Goal: Task Accomplishment & Management: Use online tool/utility

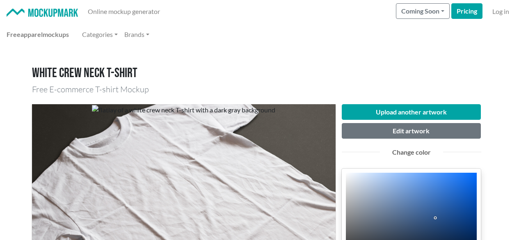
scroll to position [41, 0]
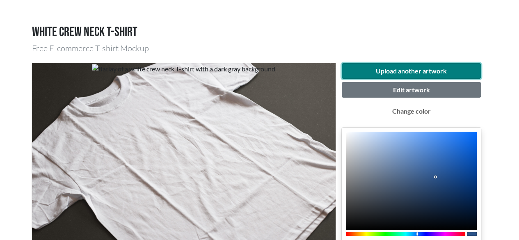
click at [396, 70] on button "Upload another artwork" at bounding box center [412, 71] width 140 height 16
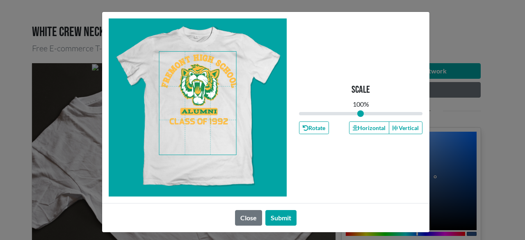
click at [215, 137] on span at bounding box center [197, 103] width 77 height 103
click at [352, 132] on button "Horizontal" at bounding box center [369, 127] width 40 height 13
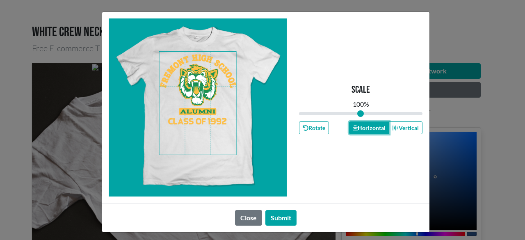
click at [352, 132] on button "Horizontal" at bounding box center [369, 127] width 40 height 13
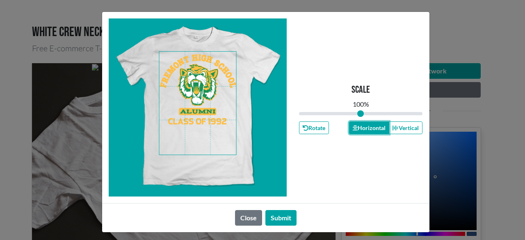
click at [353, 131] on button "Horizontal" at bounding box center [369, 127] width 40 height 13
click at [354, 130] on button "Horizontal" at bounding box center [369, 127] width 40 height 13
click at [354, 130] on icon "button" at bounding box center [355, 128] width 5 height 5
click at [355, 129] on button "Horizontal" at bounding box center [369, 127] width 40 height 13
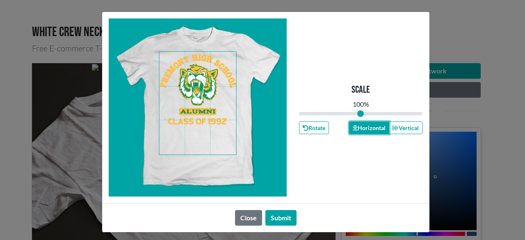
click at [355, 129] on button "Horizontal" at bounding box center [369, 127] width 40 height 13
click at [276, 213] on button "Submit" at bounding box center [281, 218] width 31 height 16
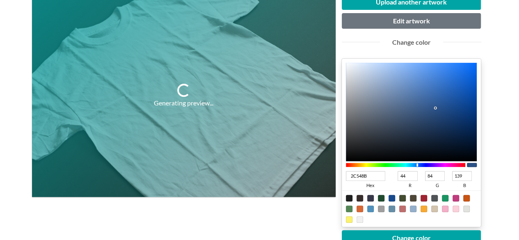
scroll to position [123, 0]
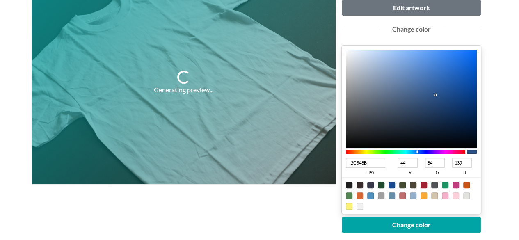
click at [349, 195] on div at bounding box center [349, 195] width 7 height 7
type input "548655"
type input "84"
type input "134"
type input "85"
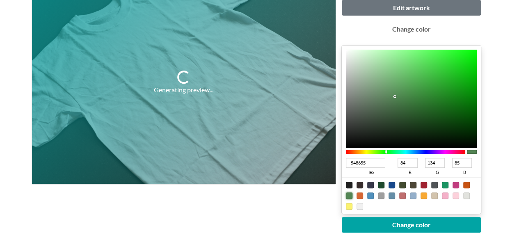
type input "04B308"
type input "4"
type input "179"
type input "8"
click at [474, 78] on div at bounding box center [411, 99] width 131 height 99
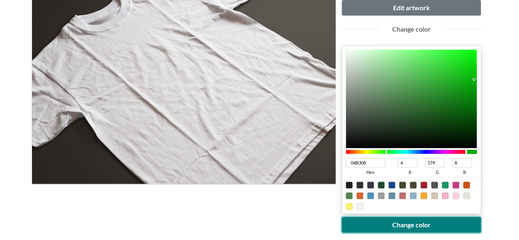
click at [429, 225] on button "Change color" at bounding box center [412, 225] width 140 height 16
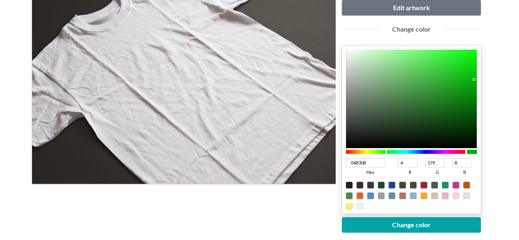
type input "058F08"
type input "5"
type input "143"
click at [472, 92] on div at bounding box center [411, 99] width 131 height 99
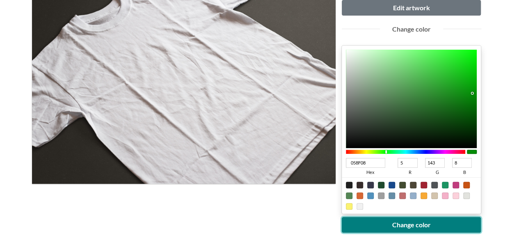
click at [412, 223] on button "Change color" at bounding box center [412, 225] width 140 height 16
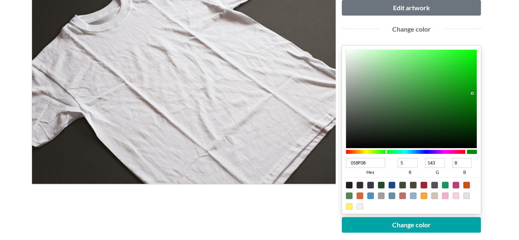
type input "046D06"
type input "4"
type input "109"
type input "6"
click at [472, 105] on div at bounding box center [411, 99] width 131 height 99
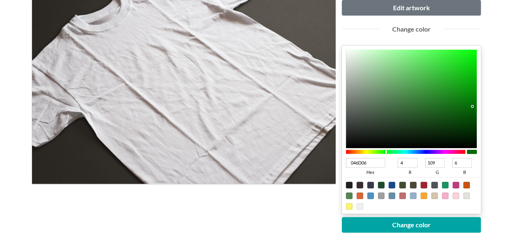
type input "037405"
type input "3"
type input "116"
type input "5"
click at [474, 103] on div at bounding box center [411, 99] width 131 height 99
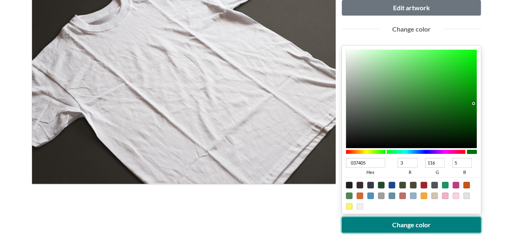
click at [429, 217] on button "Change color" at bounding box center [412, 225] width 140 height 16
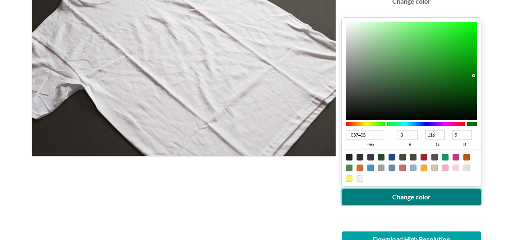
scroll to position [164, 0]
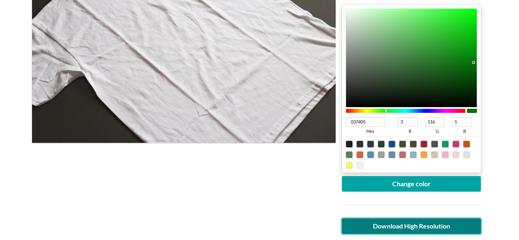
click at [427, 221] on link "Download High Resolution" at bounding box center [412, 226] width 140 height 16
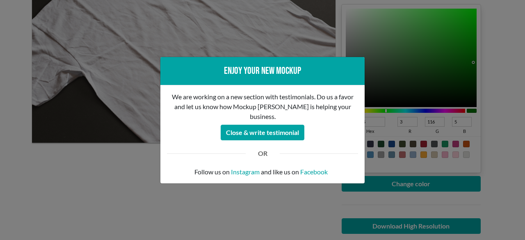
click at [261, 214] on div "Enjoy your new mockup We are working on a new section with testimonials. Do us …" at bounding box center [262, 120] width 525 height 240
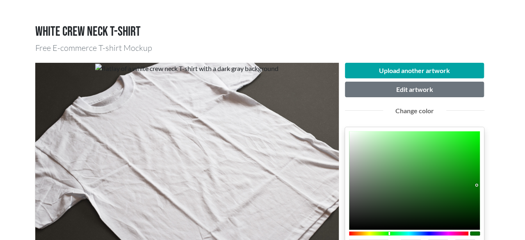
scroll to position [41, 0]
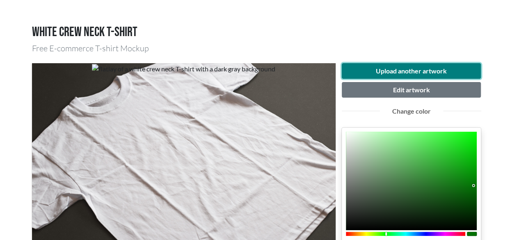
click at [401, 68] on button "Upload another artwork" at bounding box center [412, 71] width 140 height 16
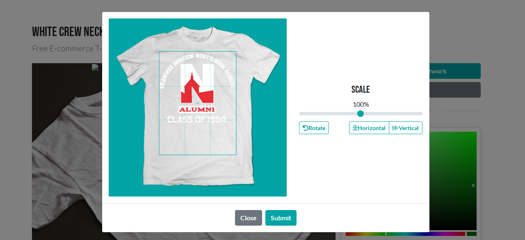
click at [201, 133] on span at bounding box center [197, 103] width 77 height 103
click at [202, 134] on span at bounding box center [197, 103] width 77 height 103
click at [372, 130] on button "Horizontal" at bounding box center [369, 127] width 40 height 13
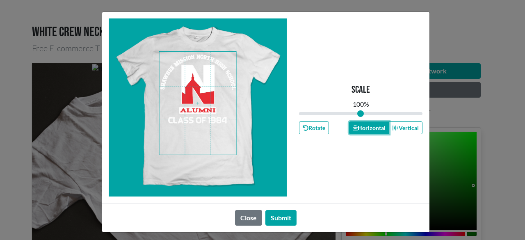
click at [372, 130] on button "Horizontal" at bounding box center [369, 127] width 40 height 13
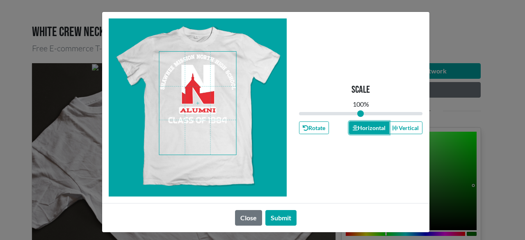
click at [372, 130] on button "Horizontal" at bounding box center [369, 127] width 40 height 13
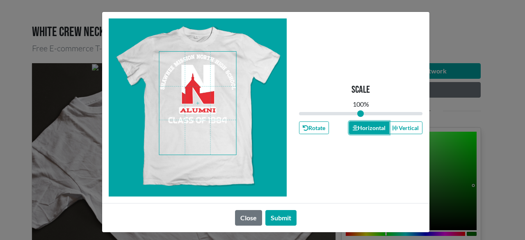
click at [372, 130] on button "Horizontal" at bounding box center [369, 127] width 40 height 13
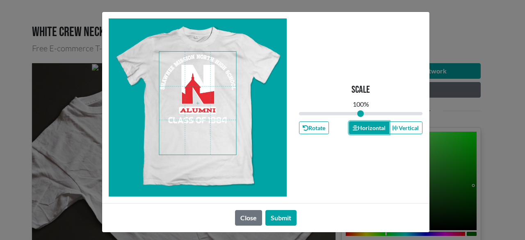
click at [372, 130] on button "Horizontal" at bounding box center [369, 127] width 40 height 13
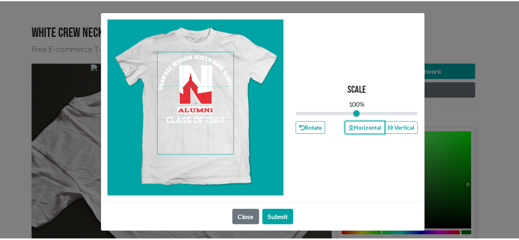
scroll to position [3, 0]
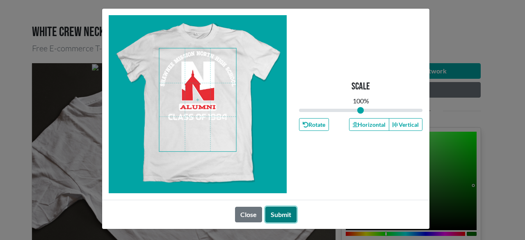
click at [285, 215] on button "Submit" at bounding box center [281, 215] width 31 height 16
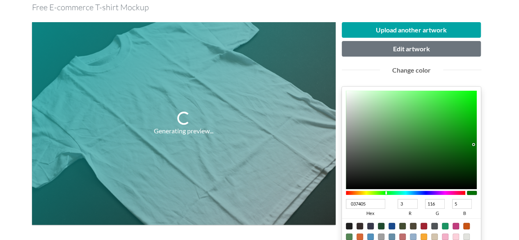
scroll to position [123, 0]
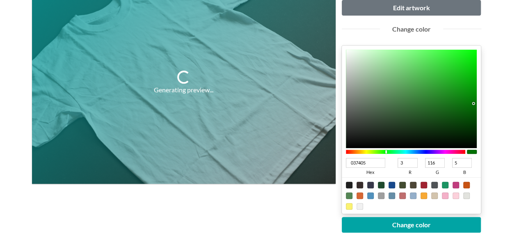
click at [353, 186] on div at bounding box center [412, 195] width 140 height 37
click at [349, 185] on div at bounding box center [349, 185] width 7 height 7
type input "1F1F1F"
type input "31"
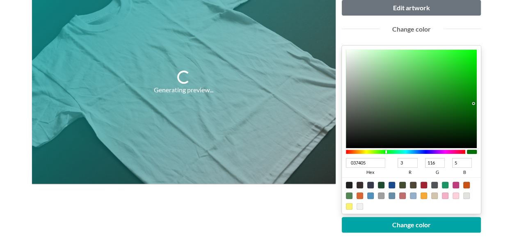
type input "31"
click at [355, 186] on div at bounding box center [412, 195] width 140 height 37
click at [359, 186] on div at bounding box center [360, 185] width 7 height 7
type input "372D2C"
type input "55"
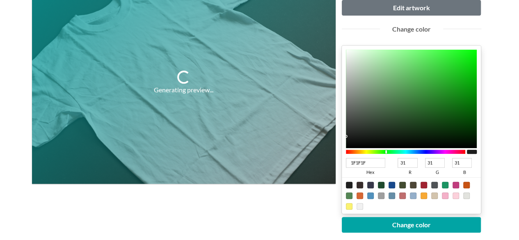
type input "45"
type input "44"
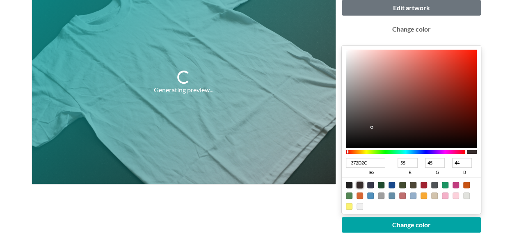
type input "E11A06"
type input "225"
type input "26"
type input "6"
click at [474, 61] on div at bounding box center [411, 99] width 131 height 99
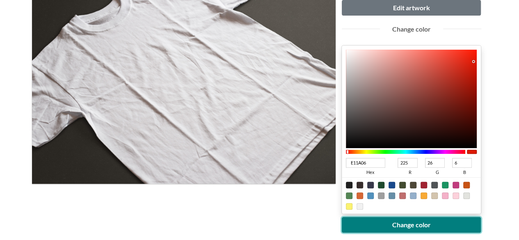
click at [410, 222] on button "Change color" at bounding box center [412, 225] width 140 height 16
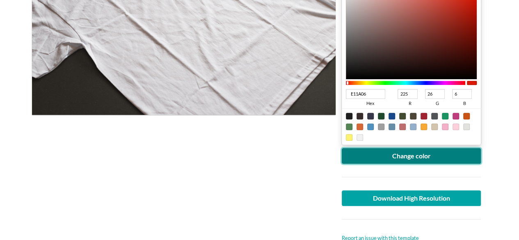
scroll to position [205, 0]
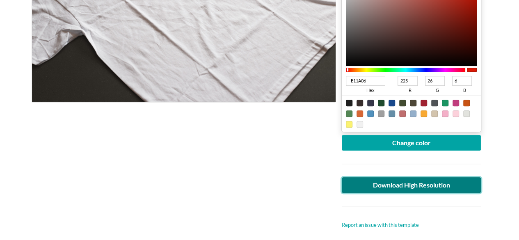
click at [424, 178] on link "Download High Resolution" at bounding box center [412, 185] width 140 height 16
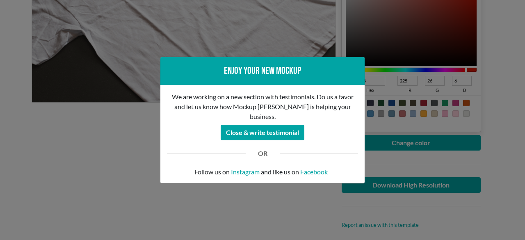
click at [179, 213] on div "Enjoy your new mockup We are working on a new section with testimonials. Do us …" at bounding box center [262, 120] width 525 height 240
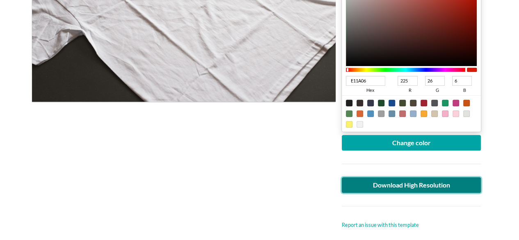
scroll to position [82, 0]
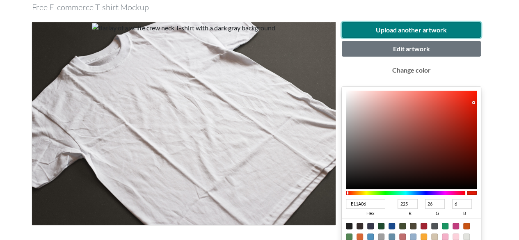
click at [396, 26] on button "Upload another artwork" at bounding box center [412, 30] width 140 height 16
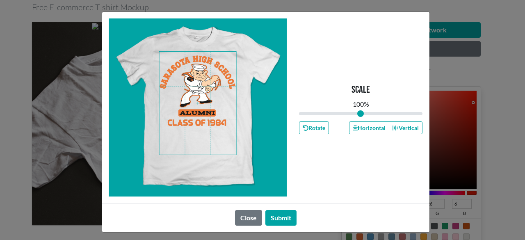
click at [200, 133] on span at bounding box center [197, 103] width 77 height 103
click at [360, 128] on button "Horizontal" at bounding box center [369, 127] width 40 height 13
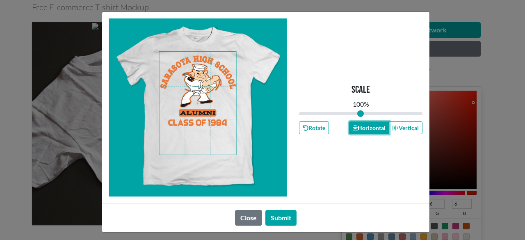
click at [360, 128] on button "Horizontal" at bounding box center [369, 127] width 40 height 13
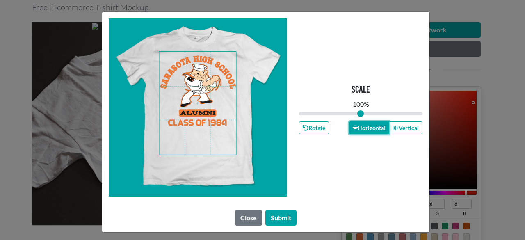
click at [360, 128] on button "Horizontal" at bounding box center [369, 127] width 40 height 13
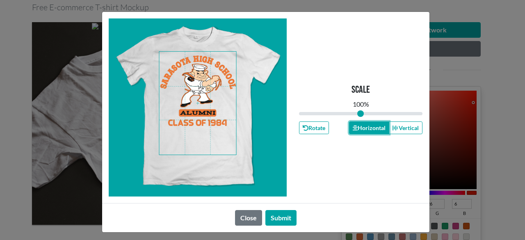
click at [360, 128] on button "Horizontal" at bounding box center [369, 127] width 40 height 13
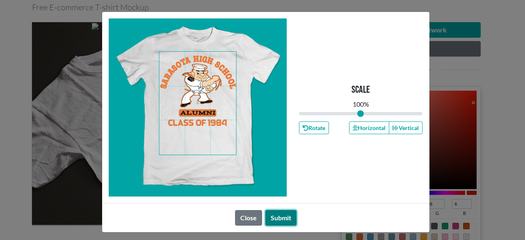
click at [290, 213] on button "Submit" at bounding box center [281, 218] width 31 height 16
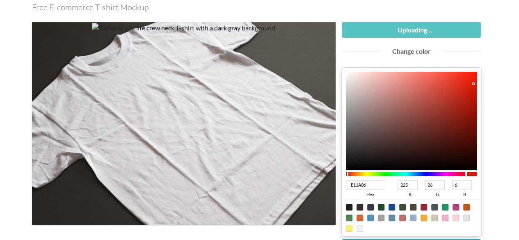
type input "030303"
type input "3"
type input "000000"
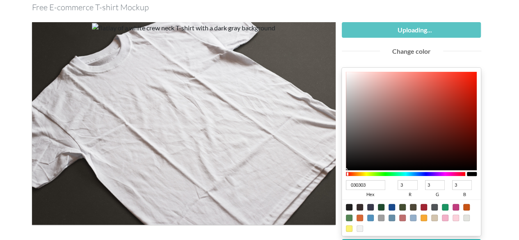
type input "0"
drag, startPoint x: 347, startPoint y: 169, endPoint x: 346, endPoint y: 174, distance: 5.1
click at [346, 174] on div "000000 hex 0 r 0 g 0 b 100 a" at bounding box center [412, 152] width 140 height 168
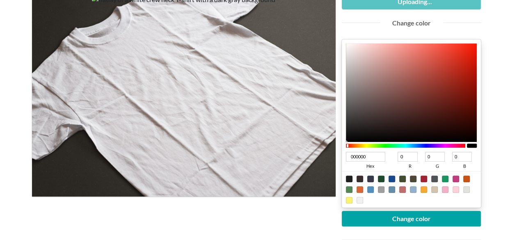
scroll to position [123, 0]
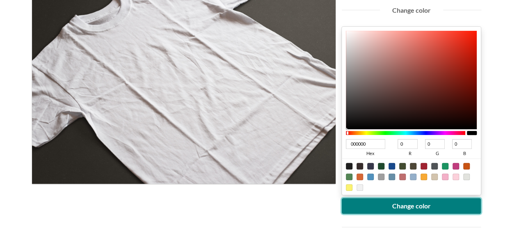
click at [415, 207] on button "Change color" at bounding box center [412, 206] width 140 height 16
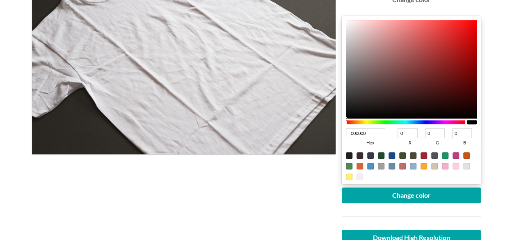
scroll to position [164, 0]
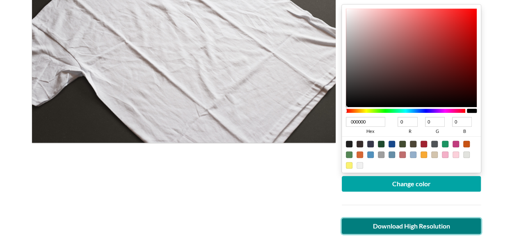
click at [412, 227] on link "Download High Resolution" at bounding box center [412, 226] width 140 height 16
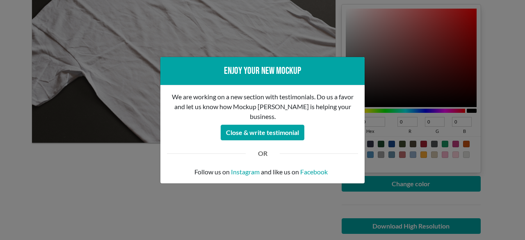
click at [275, 220] on div "Enjoy your new mockup We are working on a new section with testimonials. Do us …" at bounding box center [262, 120] width 525 height 240
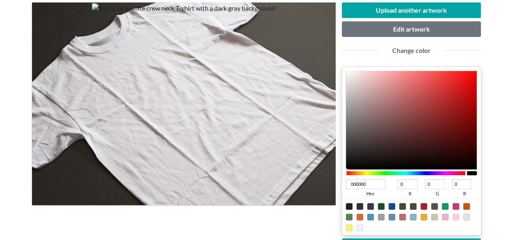
scroll to position [41, 0]
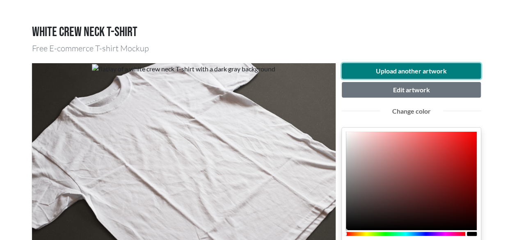
click at [408, 71] on button "Upload another artwork" at bounding box center [412, 71] width 140 height 16
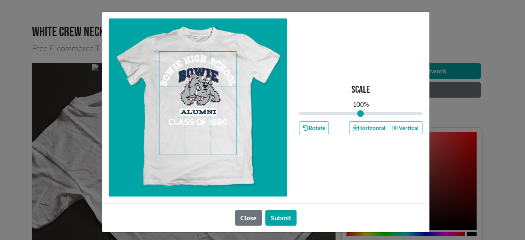
click at [209, 121] on span at bounding box center [197, 103] width 77 height 103
click at [356, 132] on button "Horizontal" at bounding box center [369, 127] width 40 height 13
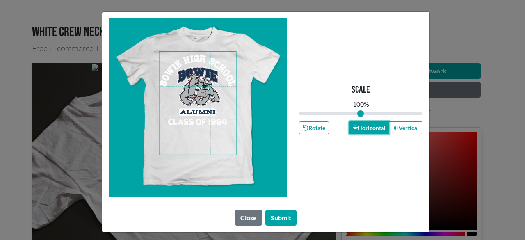
click at [356, 132] on button "Horizontal" at bounding box center [369, 127] width 40 height 13
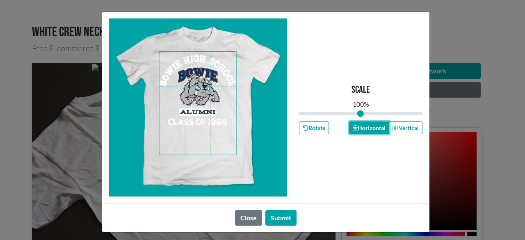
click at [369, 129] on button "Horizontal" at bounding box center [369, 127] width 40 height 13
click at [372, 130] on button "Horizontal" at bounding box center [369, 127] width 40 height 13
click at [277, 213] on button "Submit" at bounding box center [281, 218] width 31 height 16
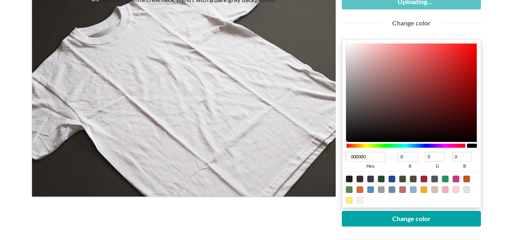
scroll to position [123, 0]
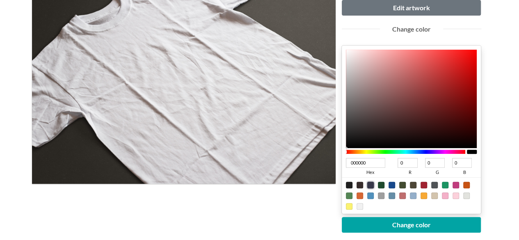
click at [369, 183] on div at bounding box center [370, 185] width 7 height 7
type input "37384A"
type input "55"
type input "56"
type input "74"
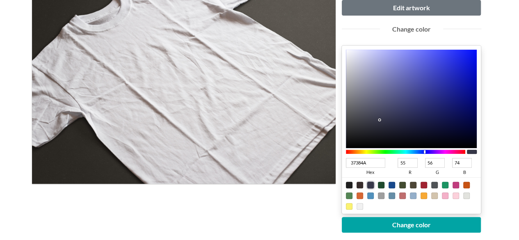
type input "030759"
type input "3"
type input "7"
type input "89"
click at [473, 113] on div at bounding box center [411, 99] width 131 height 99
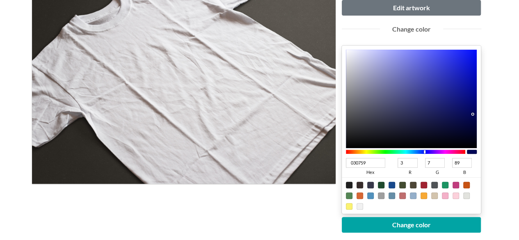
type input "01043E"
type input "1"
type input "4"
type input "62"
click at [474, 124] on div at bounding box center [411, 99] width 131 height 99
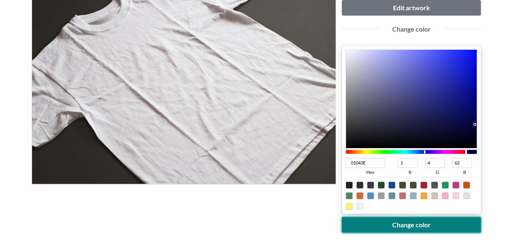
click at [425, 220] on button "Change color" at bounding box center [412, 225] width 140 height 16
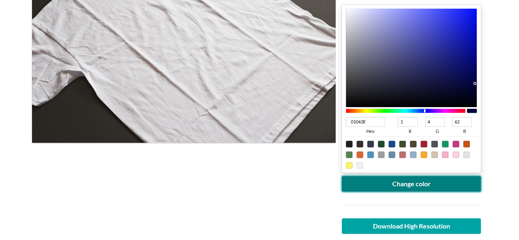
scroll to position [205, 0]
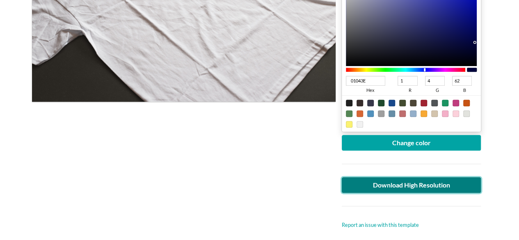
click at [460, 181] on link "Download High Resolution" at bounding box center [412, 185] width 140 height 16
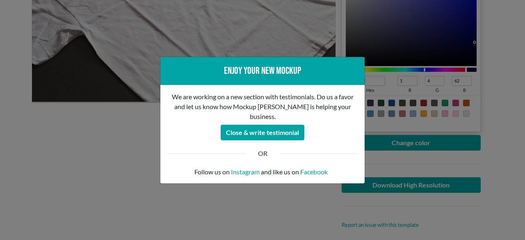
click at [252, 211] on div "Enjoy your new mockup We are working on a new section with testimonials. Do us …" at bounding box center [262, 120] width 525 height 240
